Goal: Task Accomplishment & Management: Use online tool/utility

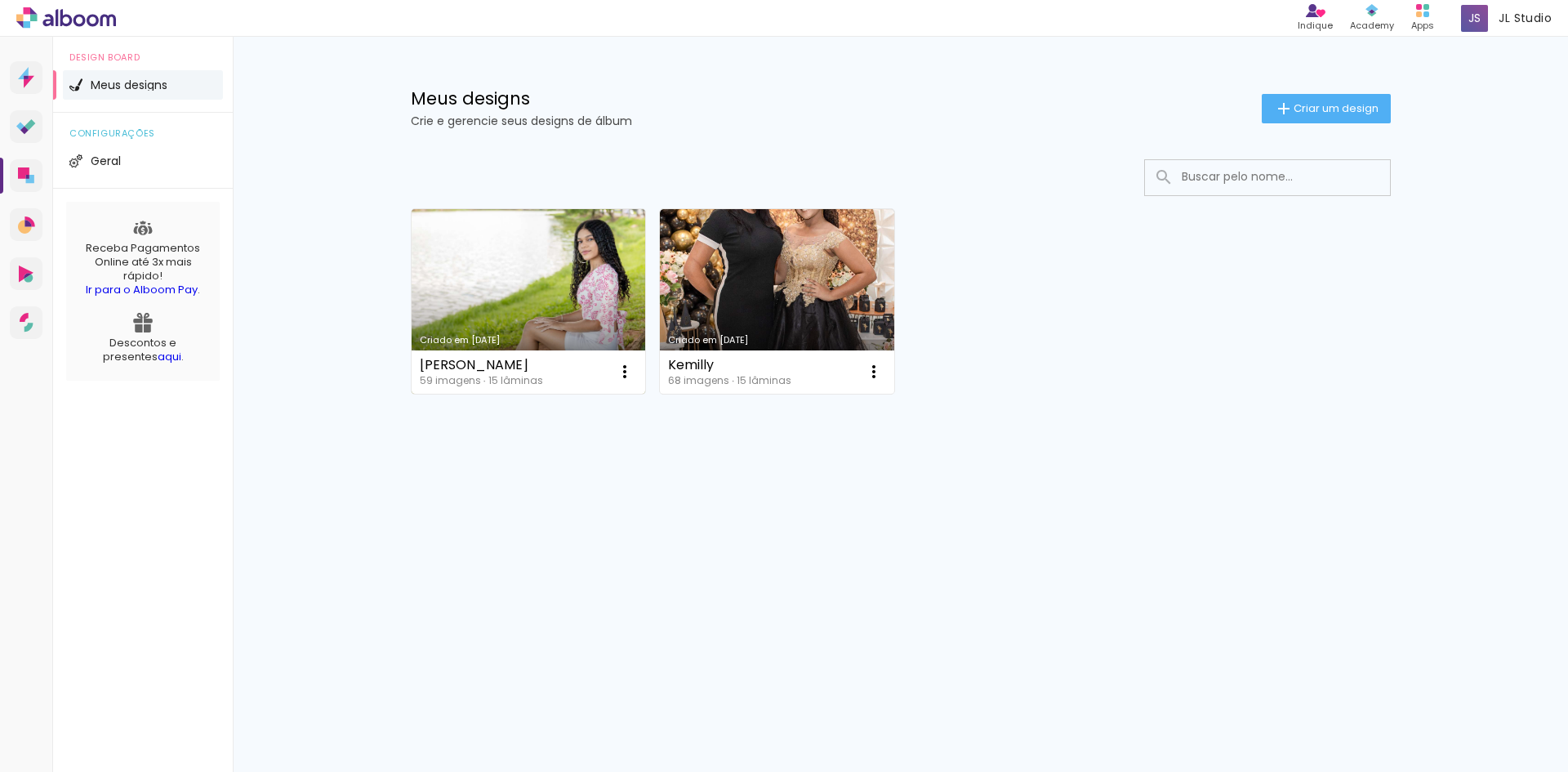
click at [555, 304] on link "Criado em [DATE]" at bounding box center [528, 302] width 234 height 185
